Goal: Information Seeking & Learning: Compare options

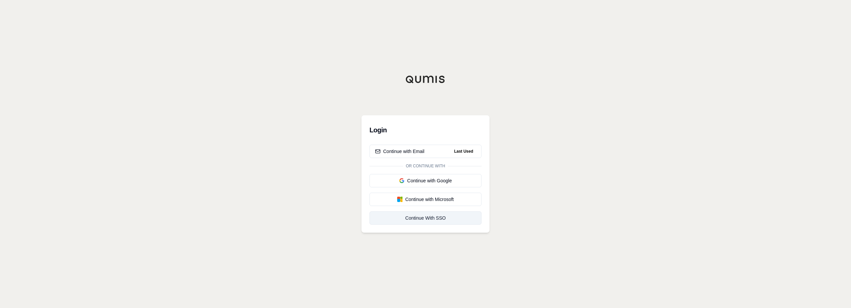
click at [442, 220] on div "Continue With SSO" at bounding box center [425, 218] width 101 height 7
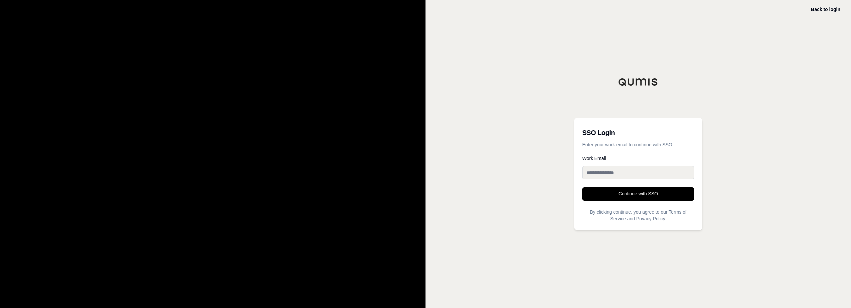
type input "**********"
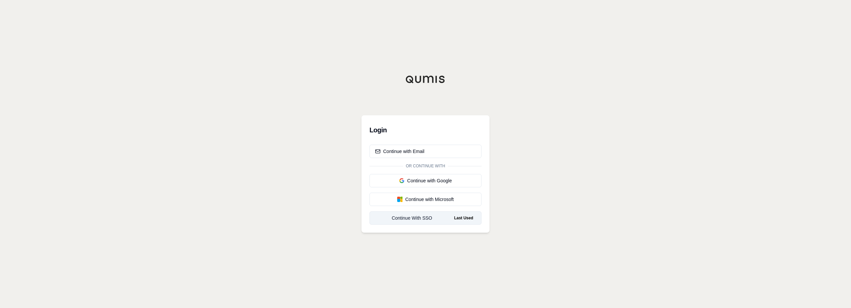
click at [420, 218] on div "Continue With SSO" at bounding box center [412, 218] width 74 height 7
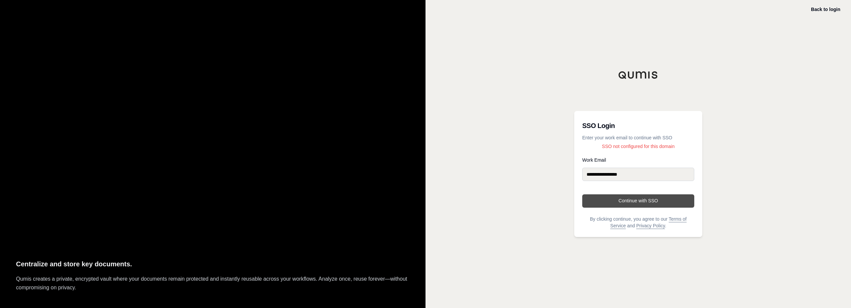
click at [644, 202] on button "Continue with SSO" at bounding box center [639, 201] width 112 height 13
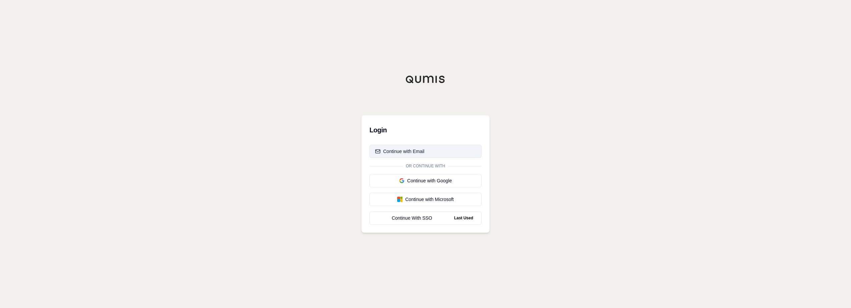
click at [412, 150] on div "Continue with Email" at bounding box center [399, 151] width 49 height 7
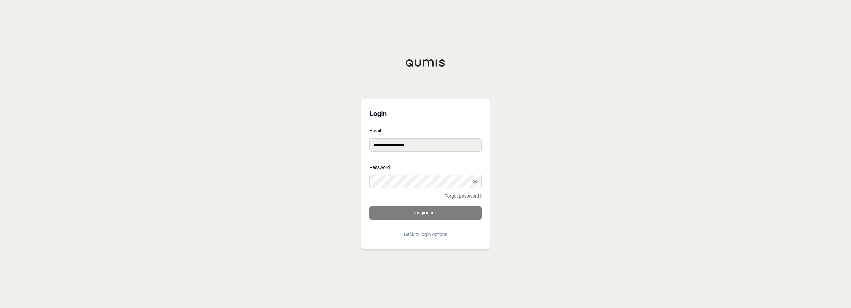
click at [423, 214] on form "**********" at bounding box center [426, 184] width 112 height 113
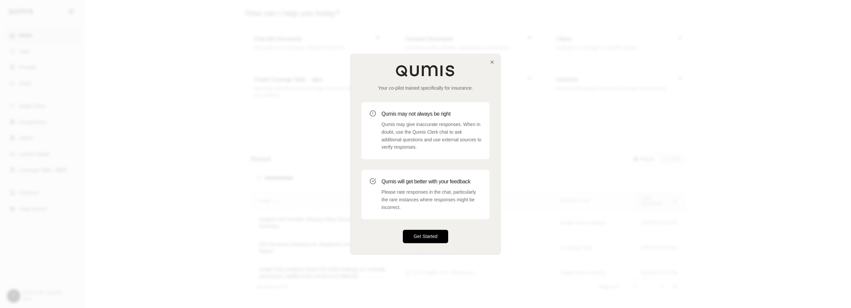
click at [432, 238] on button "Get Started" at bounding box center [425, 236] width 45 height 13
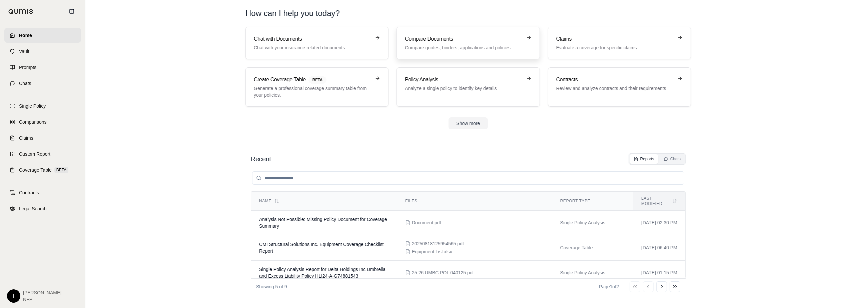
click at [442, 46] on p "Compare quotes, binders, applications and policies" at bounding box center [463, 47] width 117 height 7
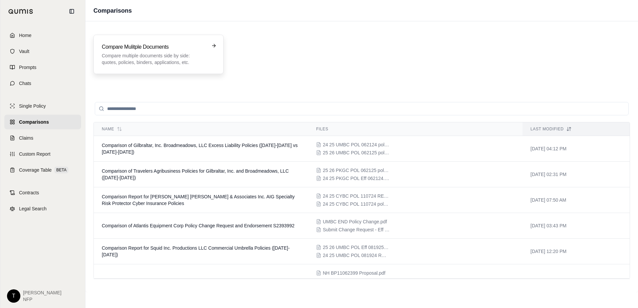
click at [213, 44] on icon at bounding box center [213, 45] width 5 height 5
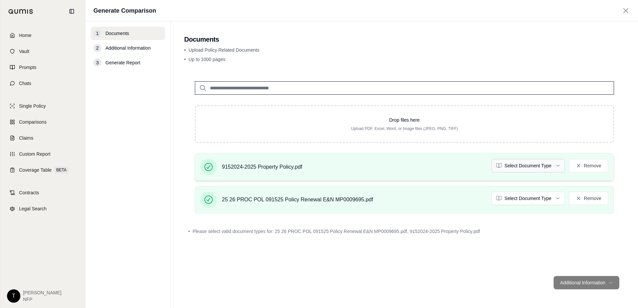
click at [561, 166] on html "Home Vault Prompts Chats Single Policy Comparisons Claims Custom Report Coverag…" at bounding box center [319, 154] width 638 height 308
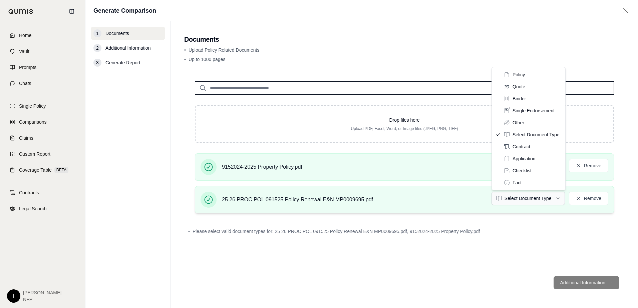
click at [560, 199] on html "Home Vault Prompts Chats Single Policy Comparisons Claims Custom Report Coverag…" at bounding box center [319, 154] width 638 height 308
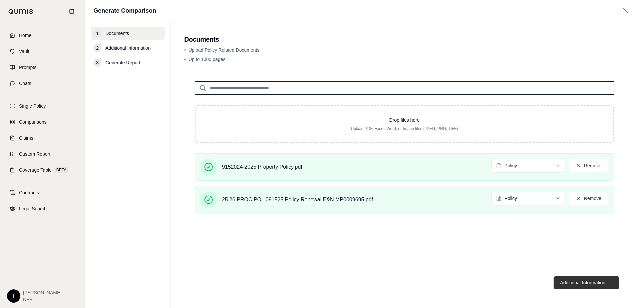
click at [586, 285] on button "Additional Information →" at bounding box center [587, 282] width 66 height 13
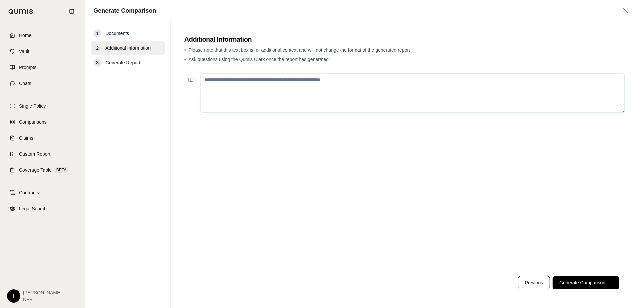
click at [231, 82] on textarea at bounding box center [412, 92] width 424 height 39
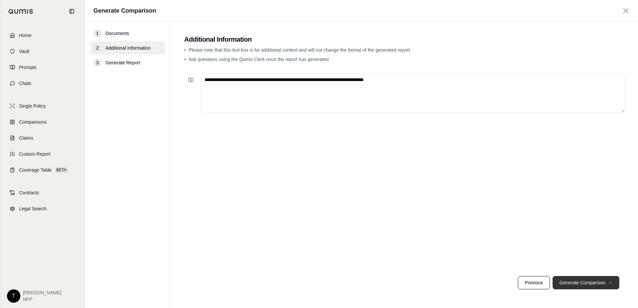
type textarea "**********"
click at [584, 282] on button "Generate Comparison →" at bounding box center [586, 282] width 67 height 13
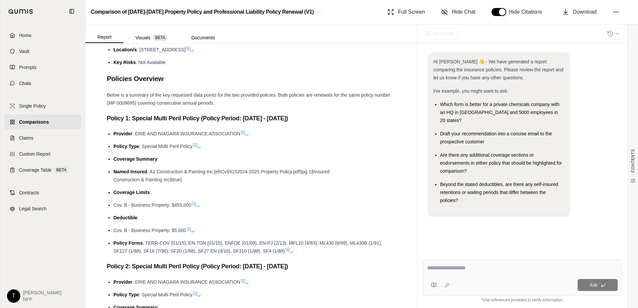
scroll to position [228, 0]
